Goal: Check status: Check status

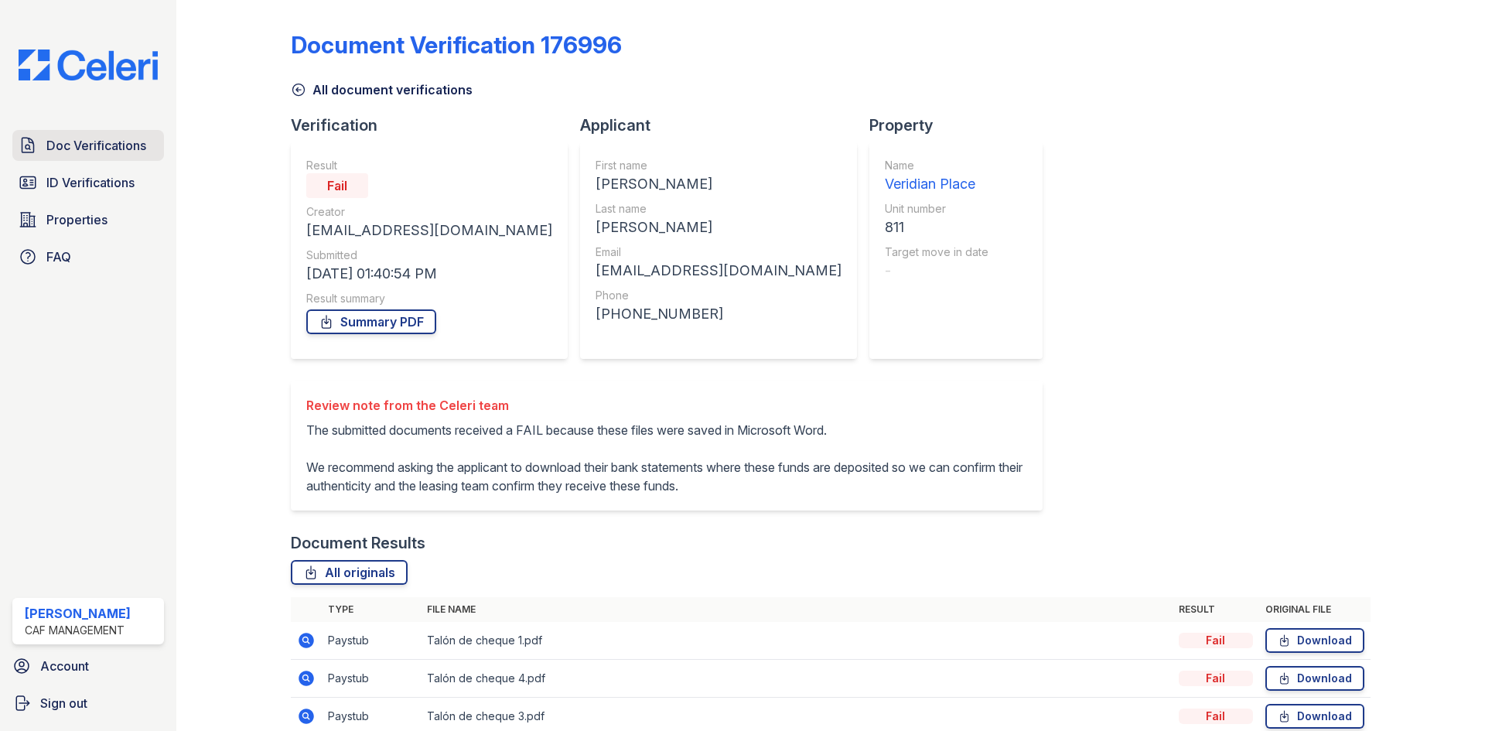
click at [101, 159] on div "Doc Verifications ID Verifications Properties FAQ" at bounding box center [88, 201] width 164 height 142
click at [108, 180] on span "ID Verifications" at bounding box center [90, 182] width 88 height 19
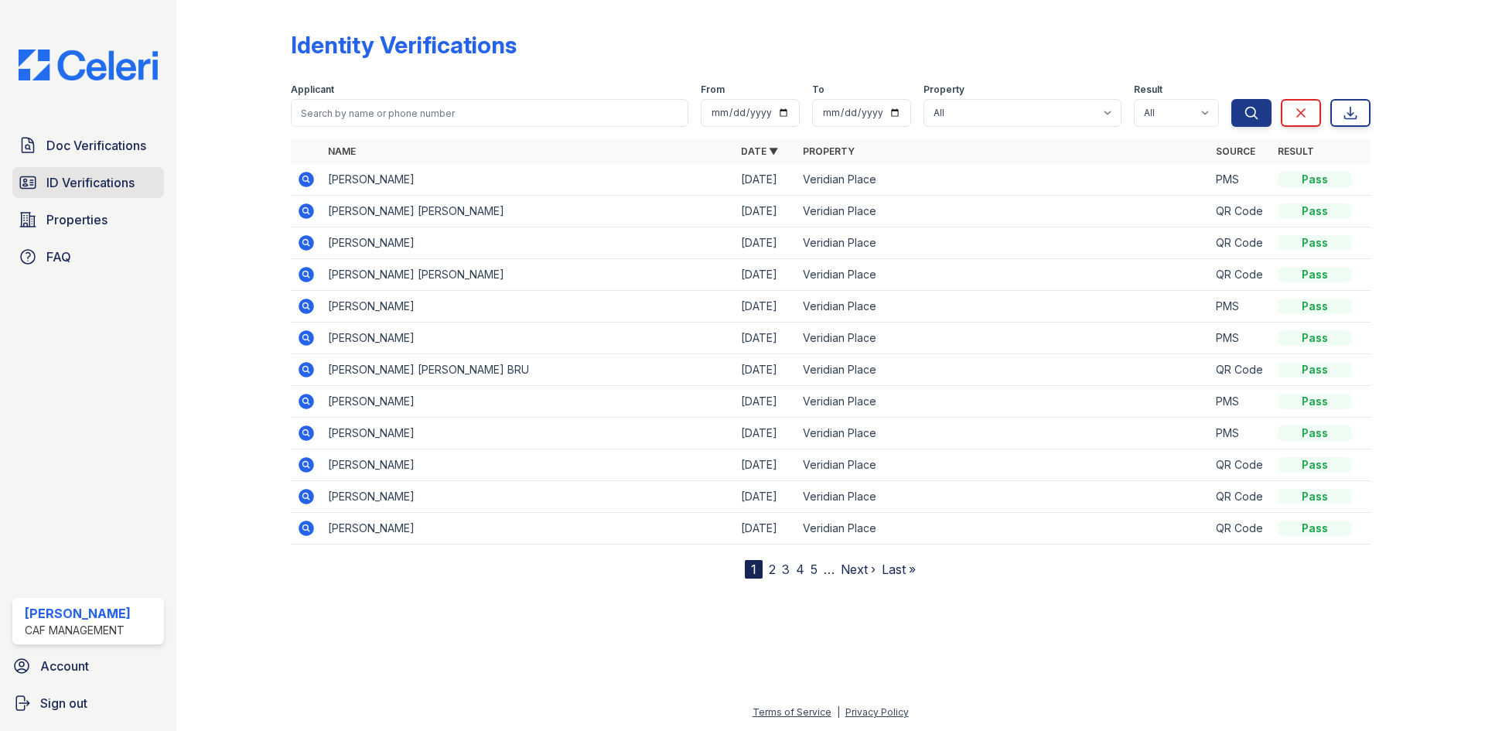
click at [101, 193] on link "ID Verifications" at bounding box center [88, 182] width 152 height 31
click at [82, 141] on span "Doc Verifications" at bounding box center [96, 145] width 100 height 19
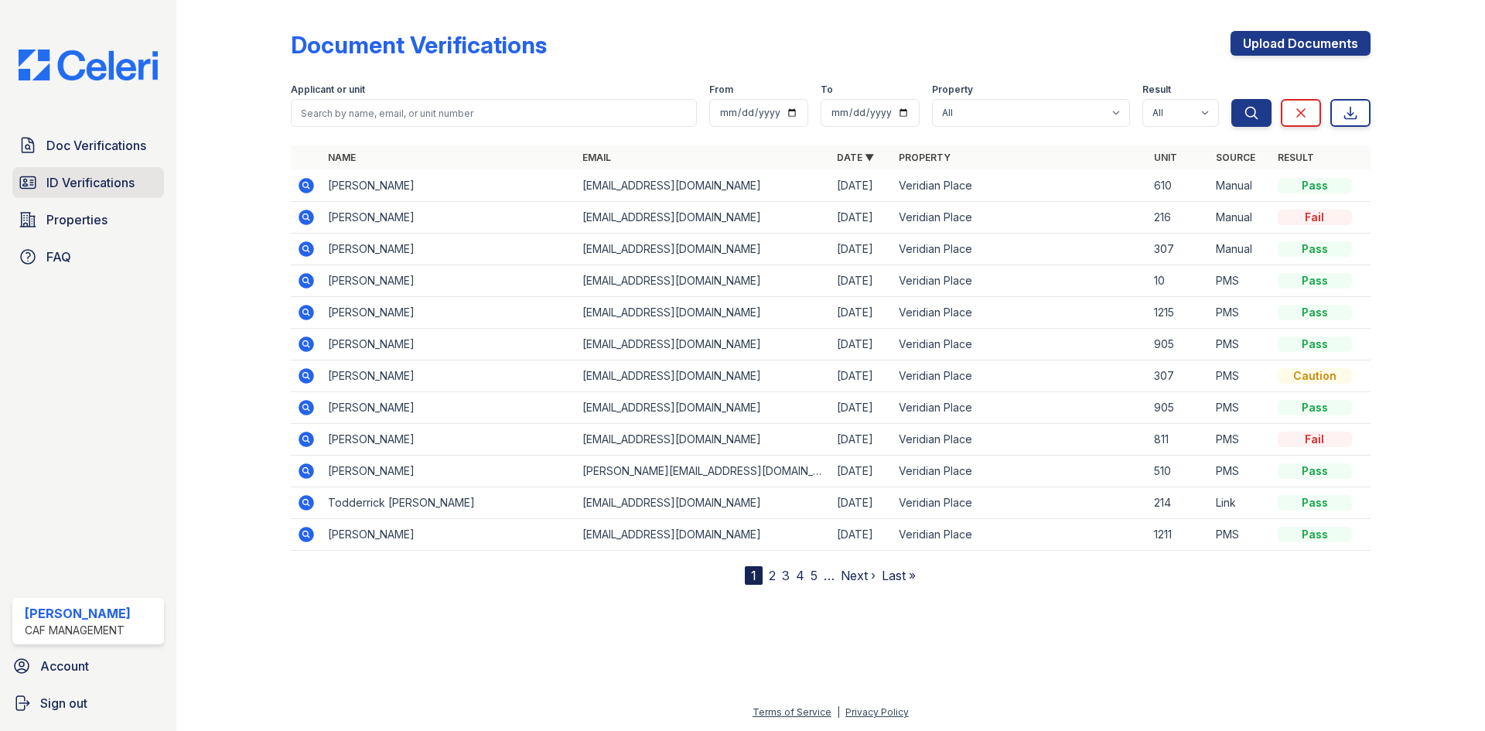
click at [79, 179] on span "ID Verifications" at bounding box center [90, 182] width 88 height 19
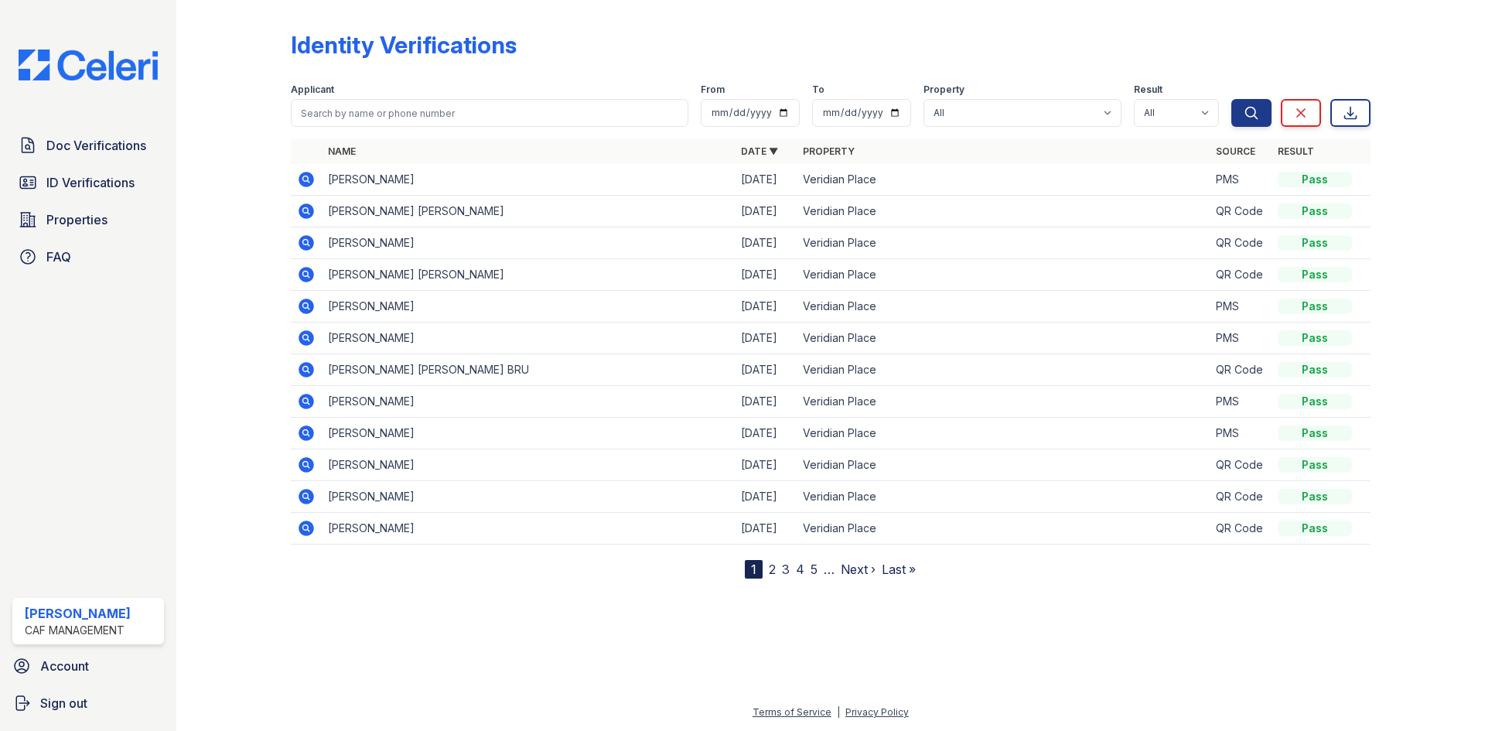
click at [770, 572] on link "2" at bounding box center [772, 569] width 7 height 15
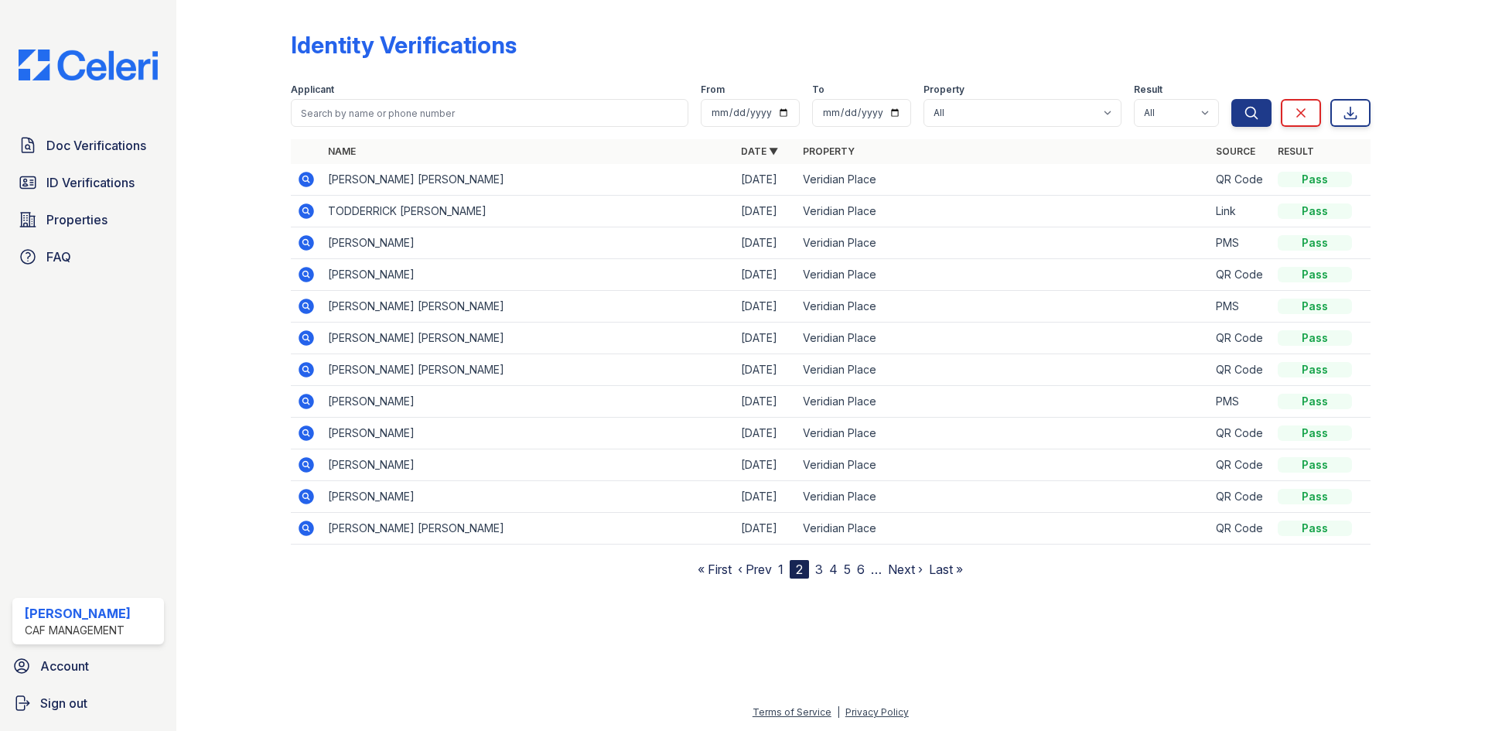
click at [782, 569] on link "1" at bounding box center [780, 569] width 5 height 15
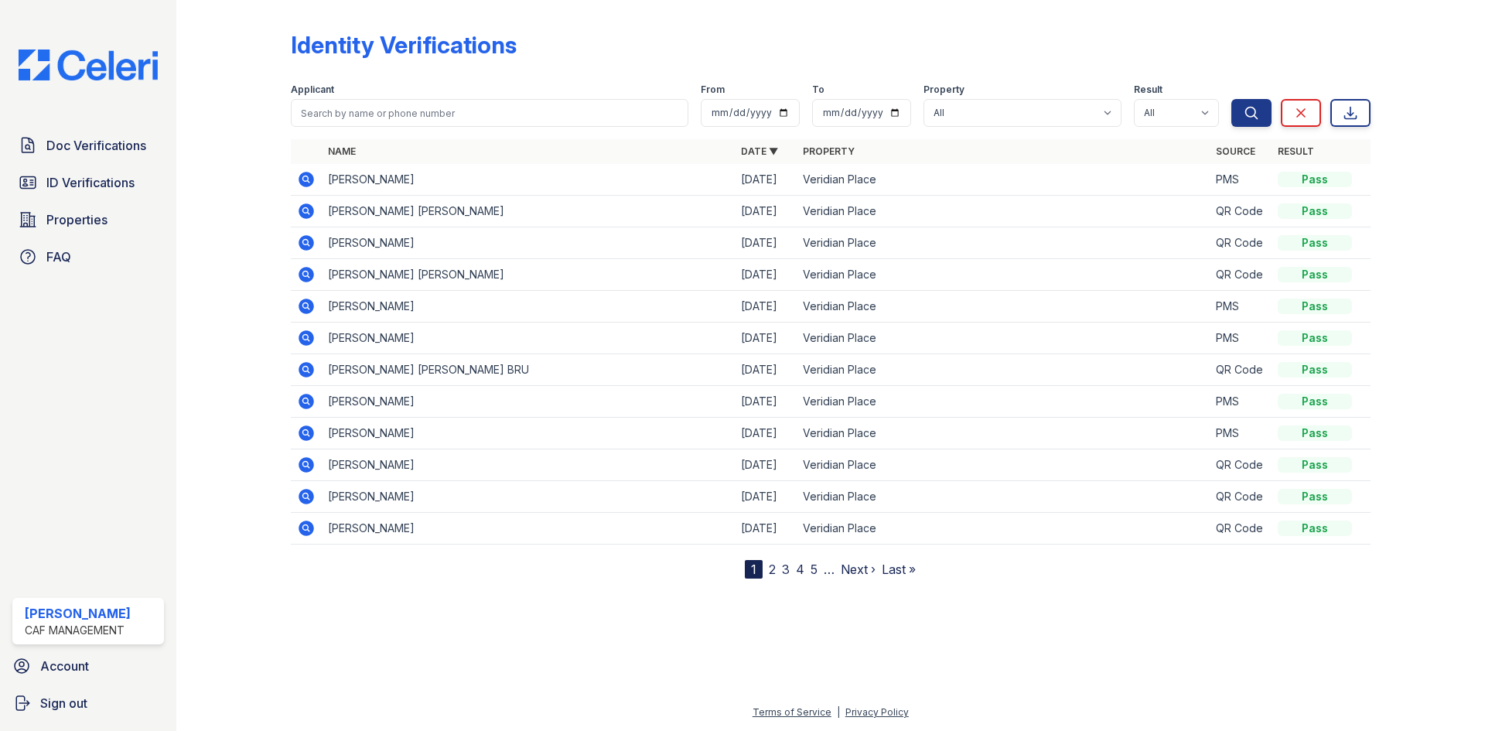
click at [302, 215] on icon at bounding box center [306, 210] width 15 height 15
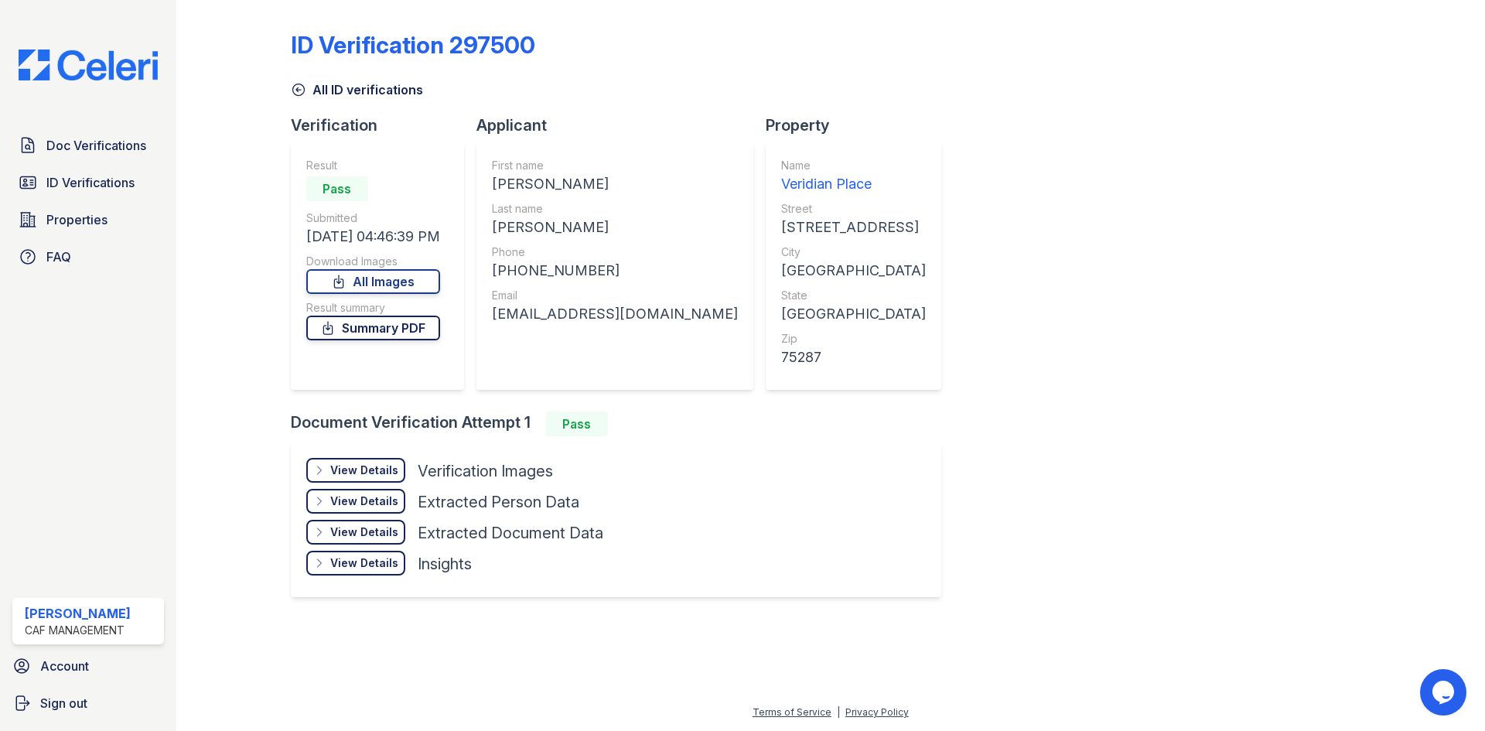
click at [399, 327] on link "Summary PDF" at bounding box center [373, 328] width 134 height 25
click at [1104, 183] on div "ID Verification 297500 All ID verifications Verification Result Pass Submitted …" at bounding box center [831, 312] width 1080 height 613
